Goal: Information Seeking & Learning: Learn about a topic

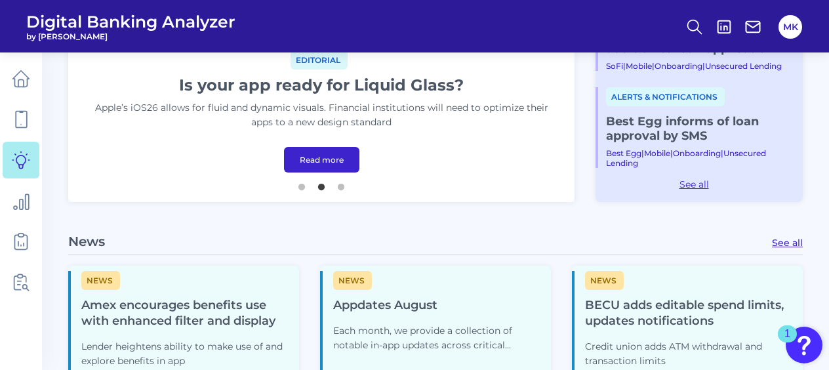
scroll to position [524, 0]
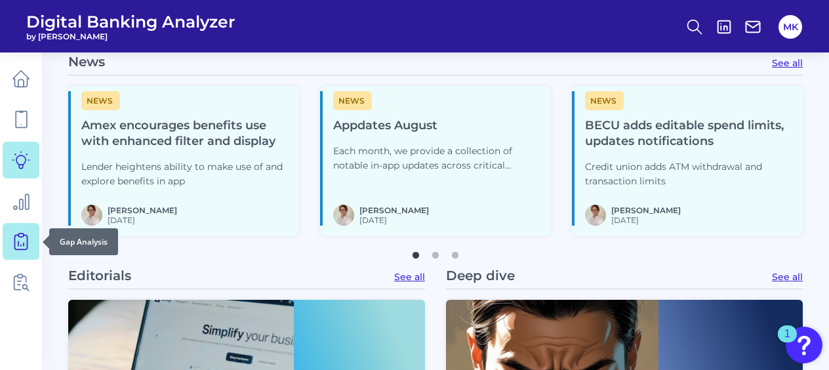
click at [17, 242] on icon at bounding box center [21, 241] width 18 height 18
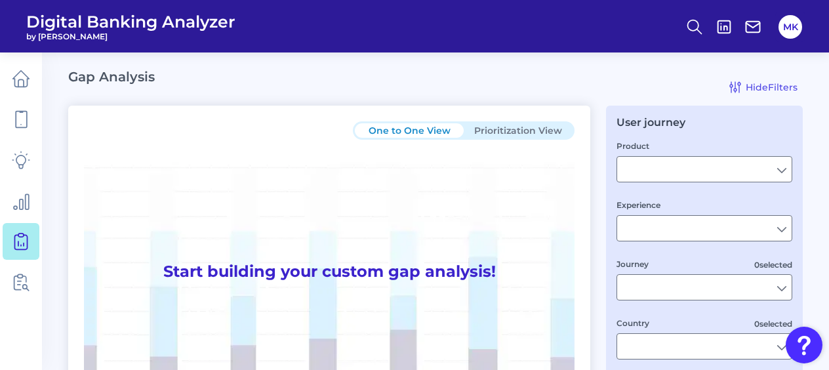
type input "Checking / Current Account"
type input "Mobile Servicing"
type input "Pre-Login Area, New Customer Onboarding, Login & Authentication, Accounts and t…"
type input "[GEOGRAPHIC_DATA]"
type input "KeyBank"
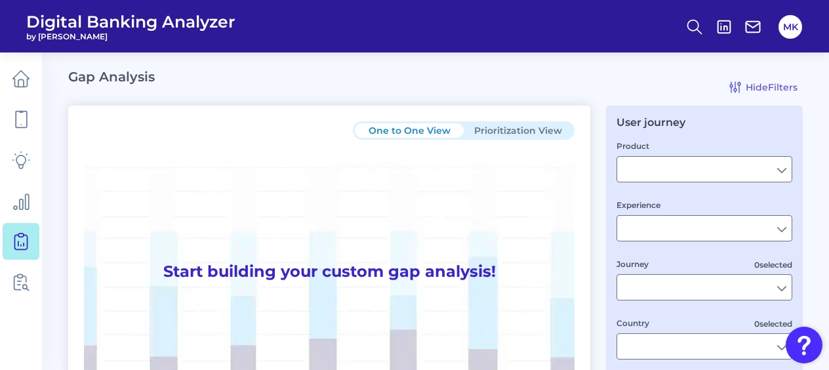
type input "All Select individual brands"
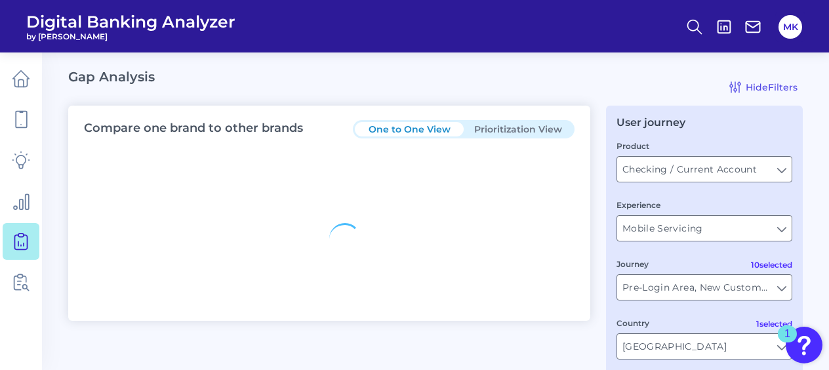
type input "All Countries"
type input "All Journeys"
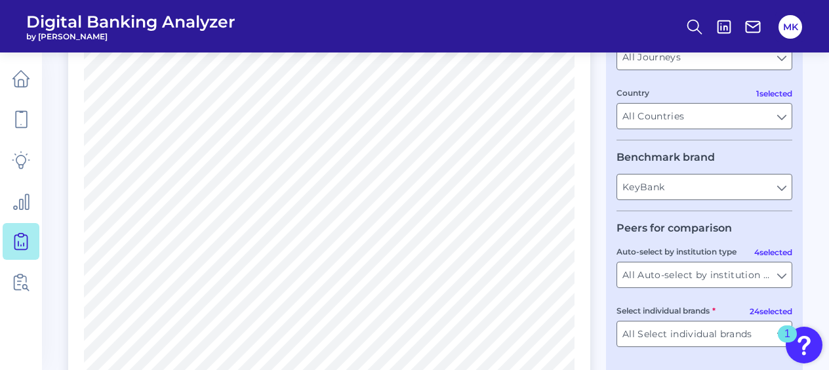
scroll to position [262, 0]
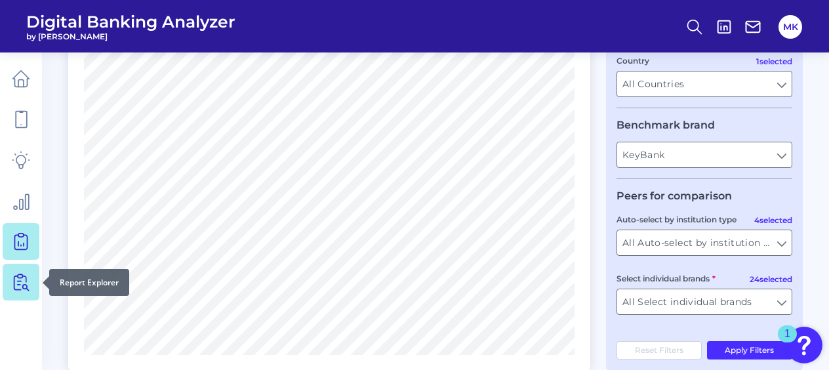
click at [20, 281] on icon at bounding box center [23, 282] width 11 height 16
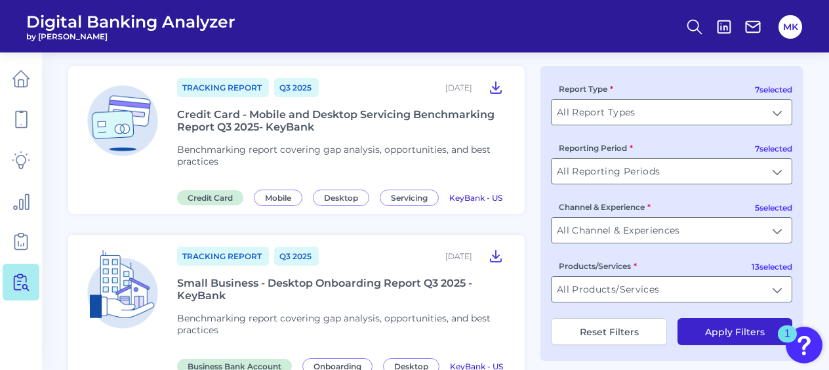
scroll to position [131, 0]
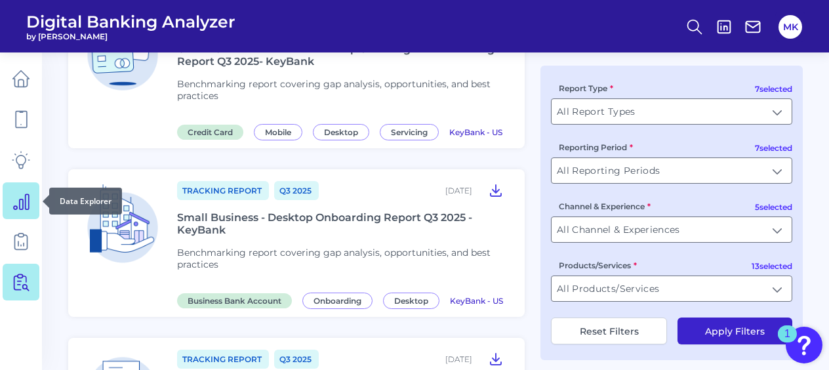
click at [30, 202] on link at bounding box center [21, 200] width 37 height 37
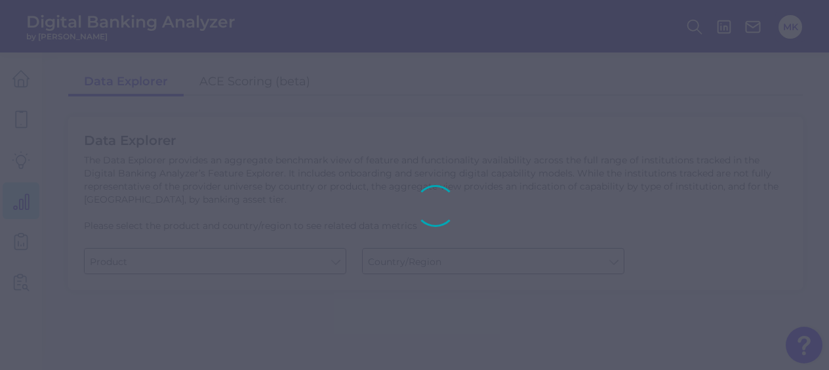
type input "Business Bank Account"
type input "[GEOGRAPHIC_DATA]"
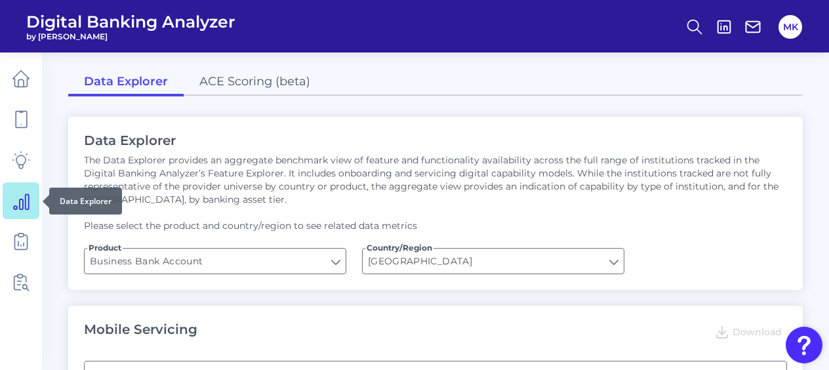
type input "Type of Institution"
type input "Channel"
type input "Type of Institution"
type input "Pre-login Features"
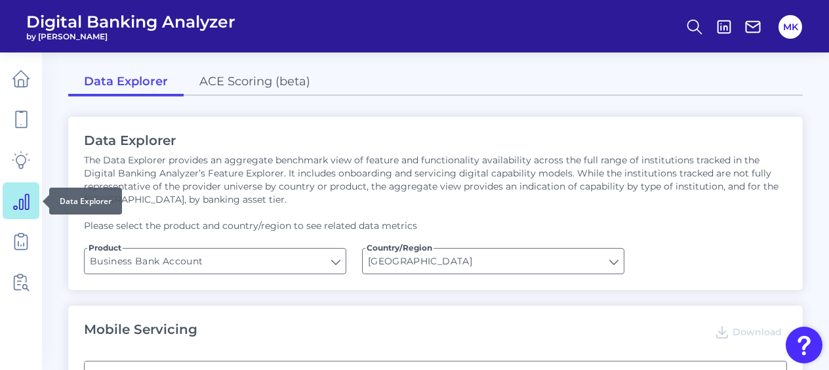
type input "Login"
type input "Can you apply for the PRODUCT as a new to brand customer on ANY digital channel?"
type input "Upon opening the app are users immediately prompted to use Touch/Face ID to log…"
type input "Does it offer third-party single sign on?"
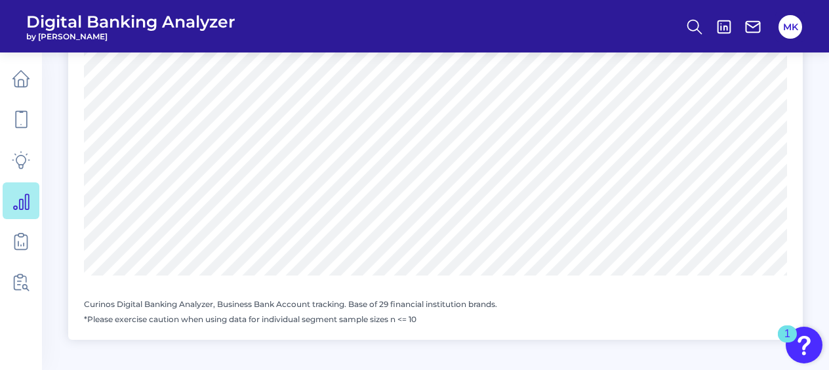
scroll to position [1962, 0]
